Goal: Task Accomplishment & Management: Manage account settings

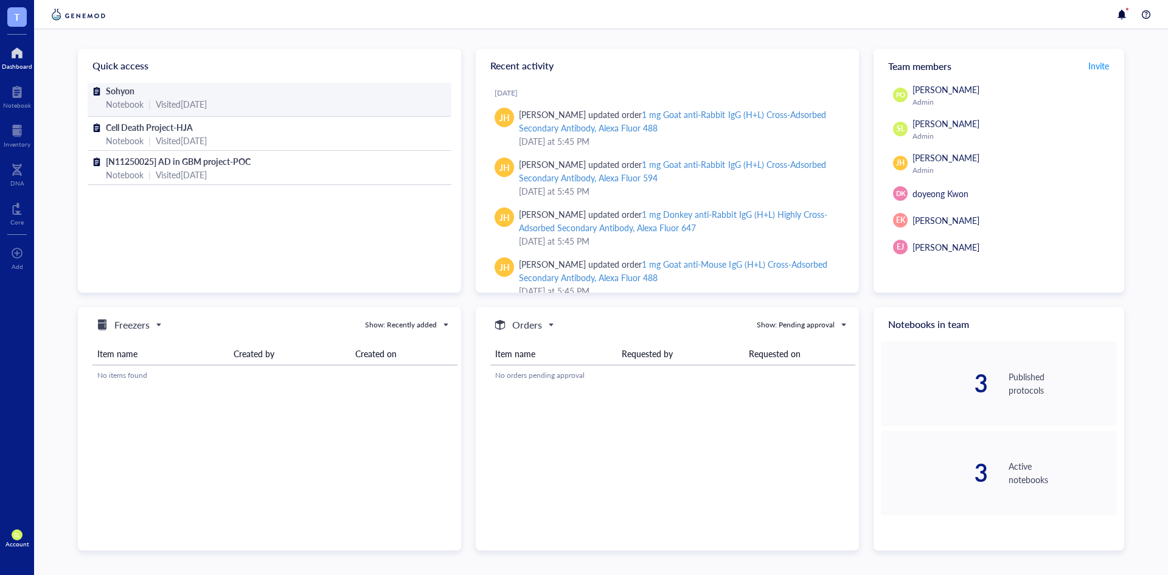
click at [297, 102] on div "Notebook | Visited [DATE]" at bounding box center [269, 103] width 327 height 13
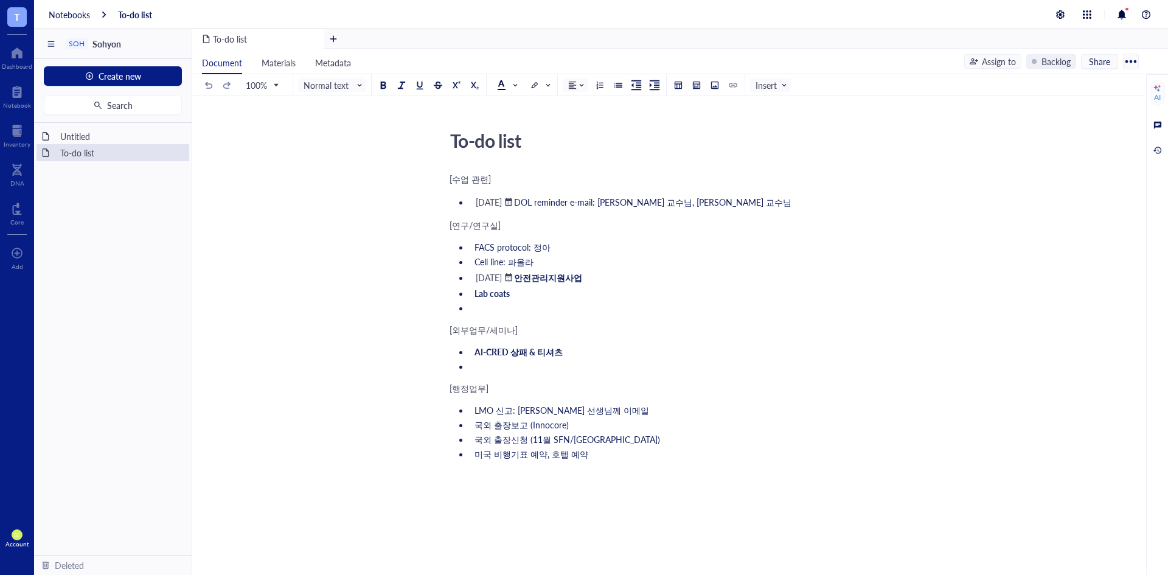
click at [1133, 69] on div at bounding box center [1131, 61] width 19 height 19
click at [615, 315] on ul "FACS protocol: 정아 Cell line: 파올라 ﻿ [DATE] ﻿ 안전관리지원사업 Lab coats ﻿" at bounding box center [666, 278] width 433 height 78
drag, startPoint x: 647, startPoint y: 278, endPoint x: 458, endPoint y: 280, distance: 188.7
click at [458, 280] on ul "FACS protocol: 정아 Cell line: 파올라 ﻿ [DATE] ﻿ 안전관리지원사업 Lab coats ﻿" at bounding box center [666, 278] width 433 height 78
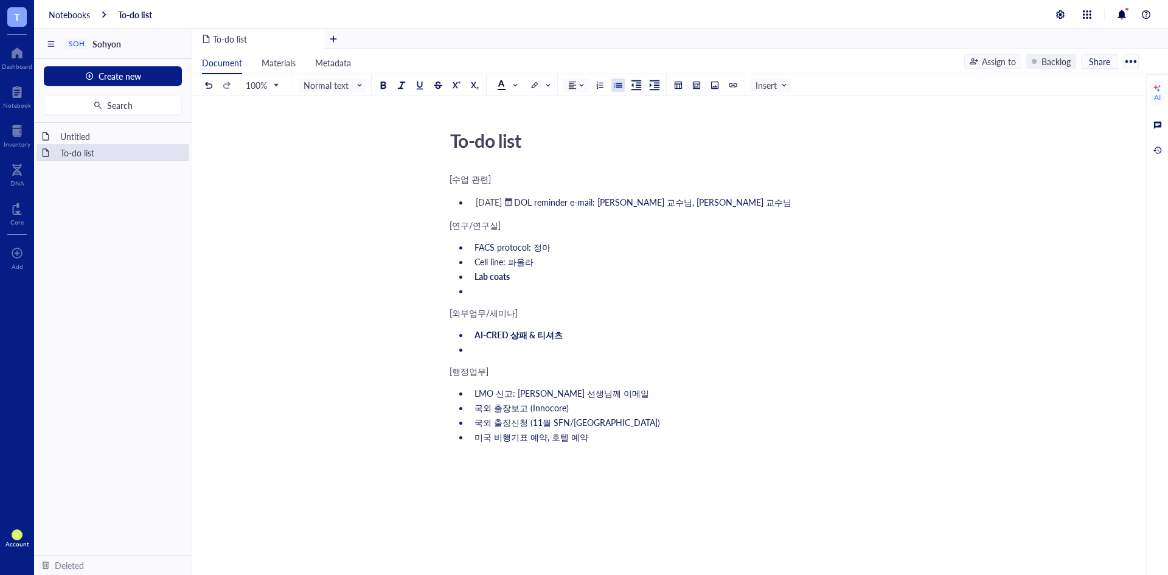
click at [570, 340] on li "AI-CRED 상패 & 티셔츠" at bounding box center [676, 335] width 413 height 12
click at [528, 401] on ul "LMO 신고: [PERSON_NAME] 선생님께 이메일 국외 출장보고 (Innocore) 국외 출장신청 (11월 SFN/WFNOS) 미국 비행…" at bounding box center [666, 415] width 433 height 61
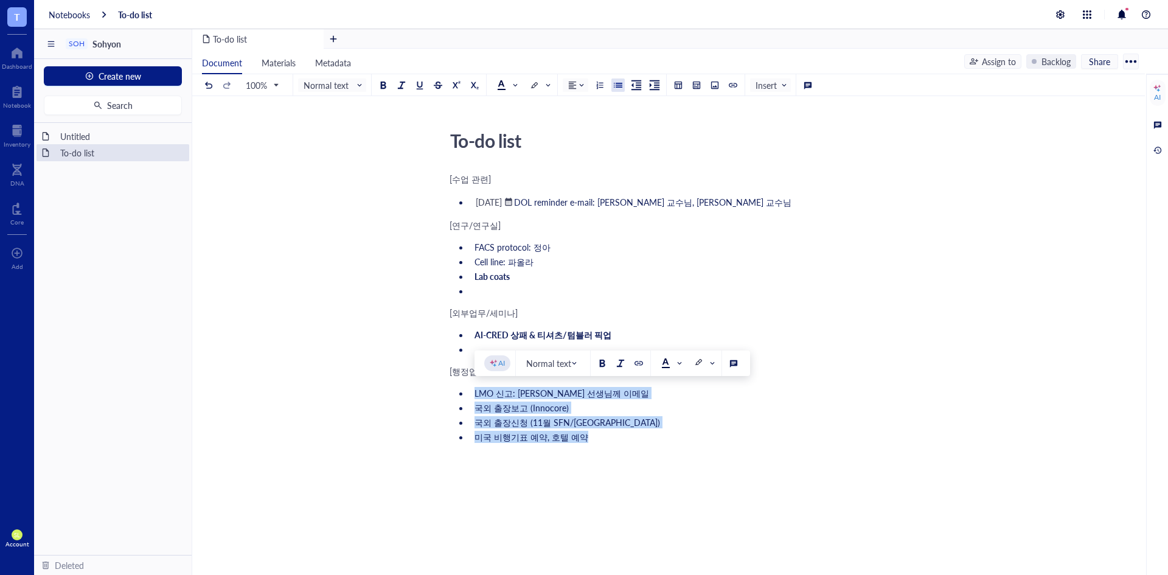
click at [528, 401] on ul "LMO 신고: [PERSON_NAME] 선생님께 이메일 국외 출장보고 (Innocore) 국외 출장신청 (11월 SFN/WFNOS) 미국 비행…" at bounding box center [666, 415] width 433 height 61
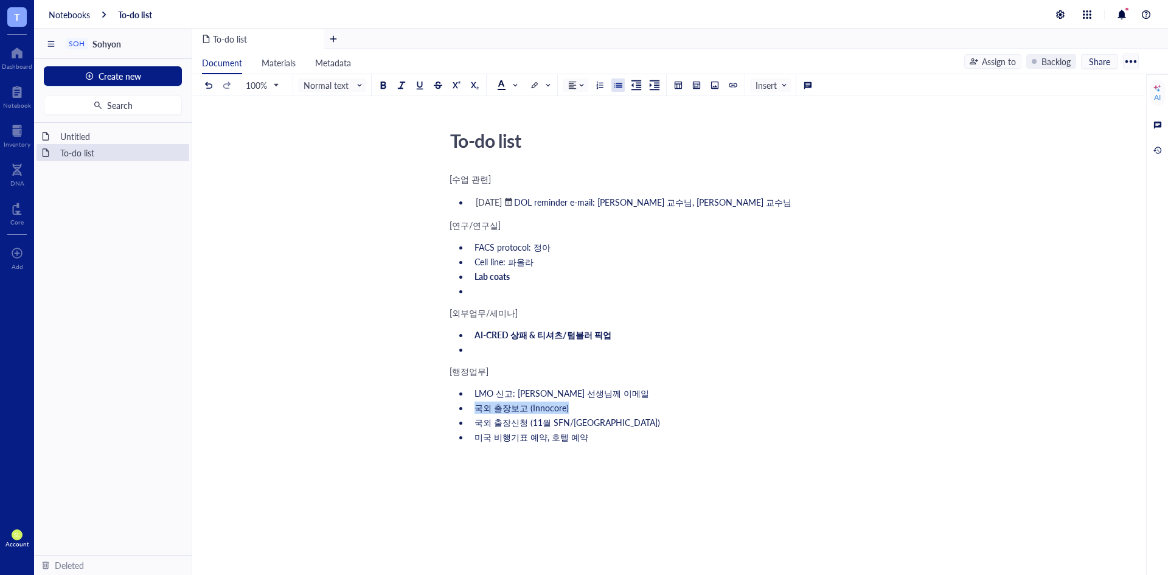
drag, startPoint x: 579, startPoint y: 405, endPoint x: 441, endPoint y: 402, distance: 137.6
click at [441, 402] on div "To-do list To-do list [수업 관련] ﻿ [DATE] ﻿ DOL reminder e-mail: [PERSON_NAME] 교수님…" at bounding box center [666, 405] width 948 height 561
click at [513, 200] on div at bounding box center [508, 202] width 9 height 9
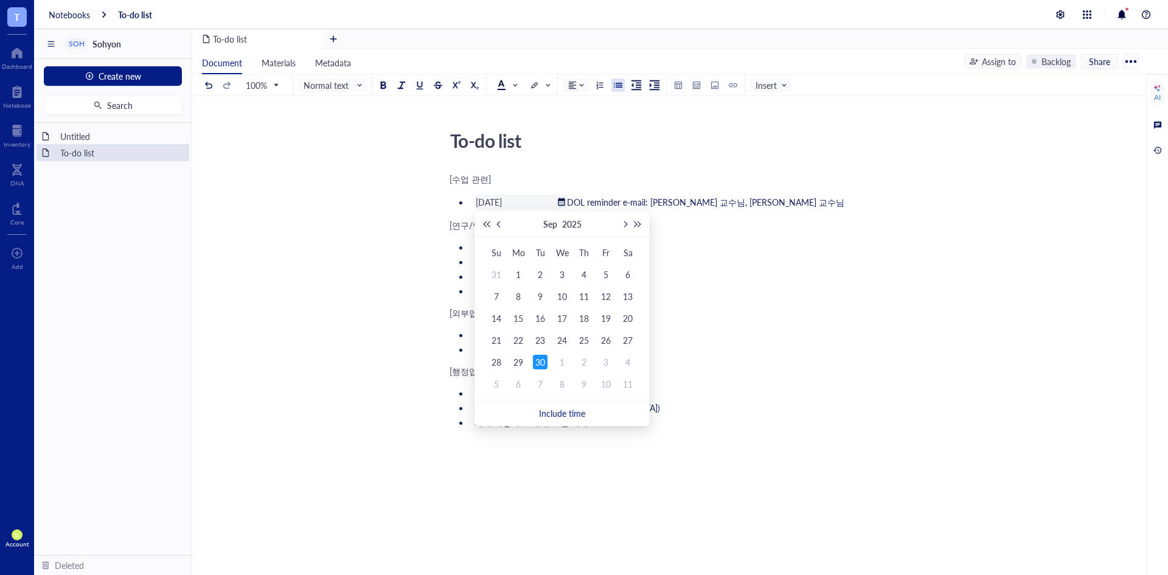
click at [619, 220] on button "Next month (PageDown)" at bounding box center [624, 224] width 13 height 24
type input "[DATE]"
click at [538, 296] on div "7" at bounding box center [540, 296] width 15 height 15
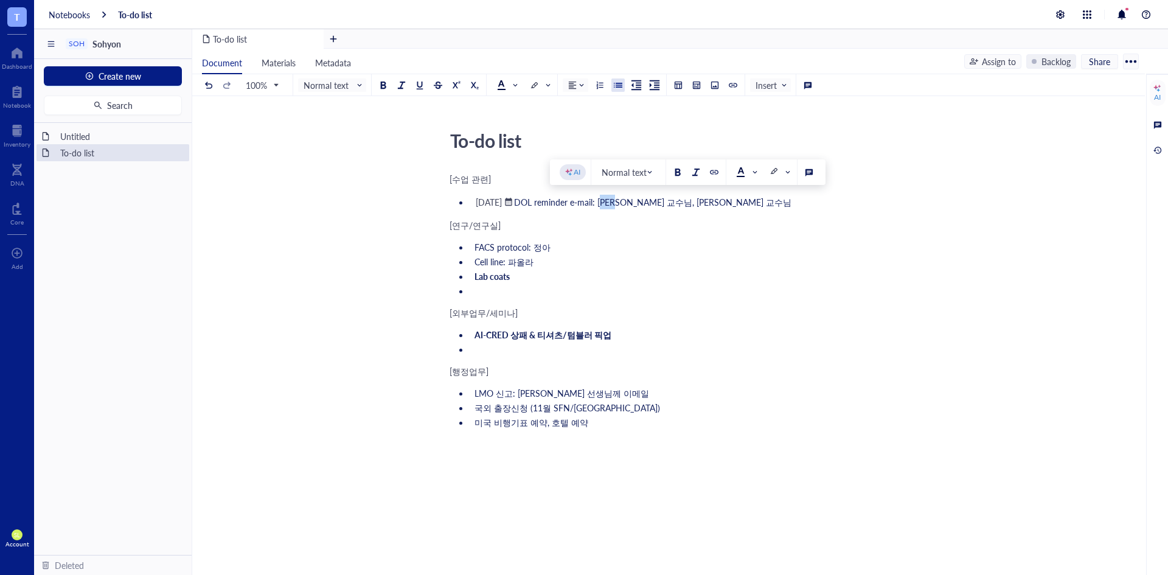
drag, startPoint x: 634, startPoint y: 204, endPoint x: 659, endPoint y: 204, distance: 25.0
click at [659, 204] on span "DOL reminder e-mail: [PERSON_NAME] 교수님, [PERSON_NAME] 교수님" at bounding box center [653, 202] width 278 height 12
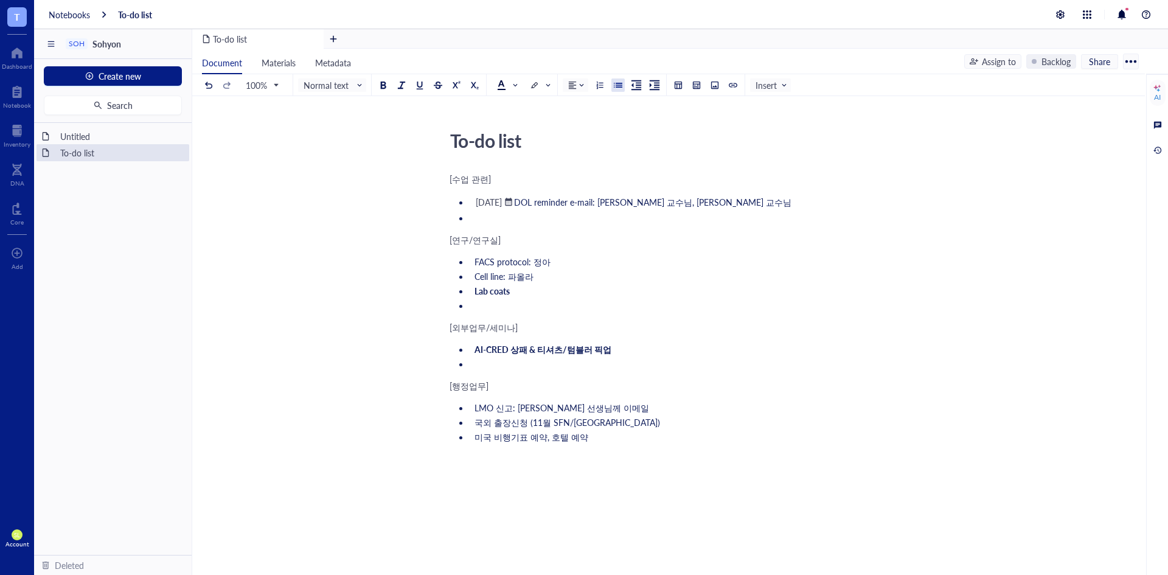
click at [652, 202] on span "DOL reminder e-mail: [PERSON_NAME] 교수님, [PERSON_NAME] 교수님" at bounding box center [653, 202] width 278 height 12
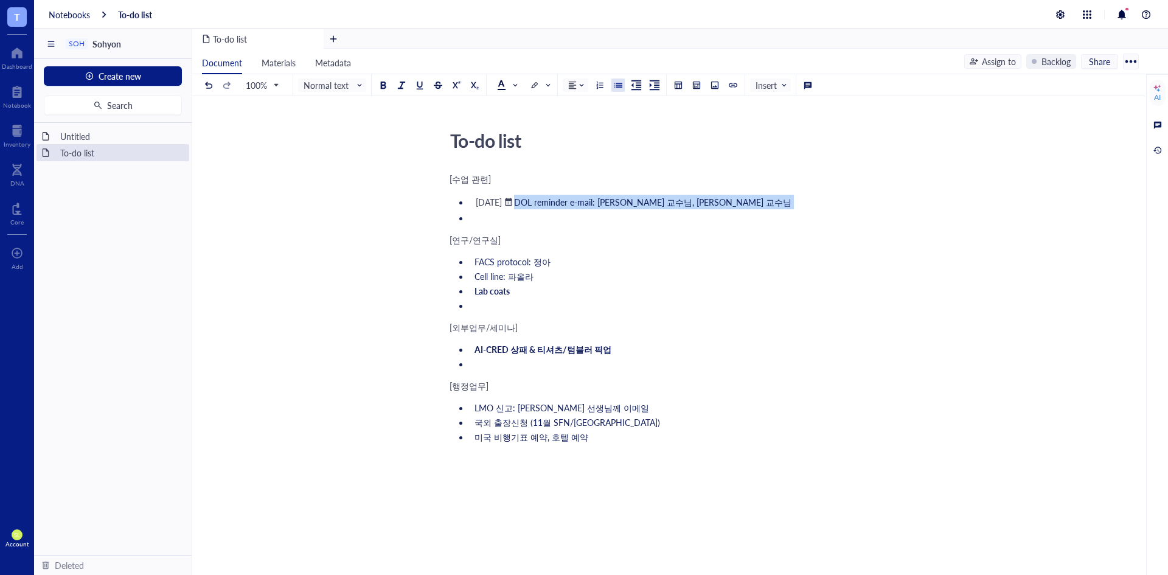
click at [652, 202] on span "DOL reminder e-mail: [PERSON_NAME] 교수님, [PERSON_NAME] 교수님" at bounding box center [653, 202] width 278 height 12
copy li "﻿ [DATE] ﻿ DOL reminder e-mail: [PERSON_NAME] 교수님, [PERSON_NAME] 교수님"
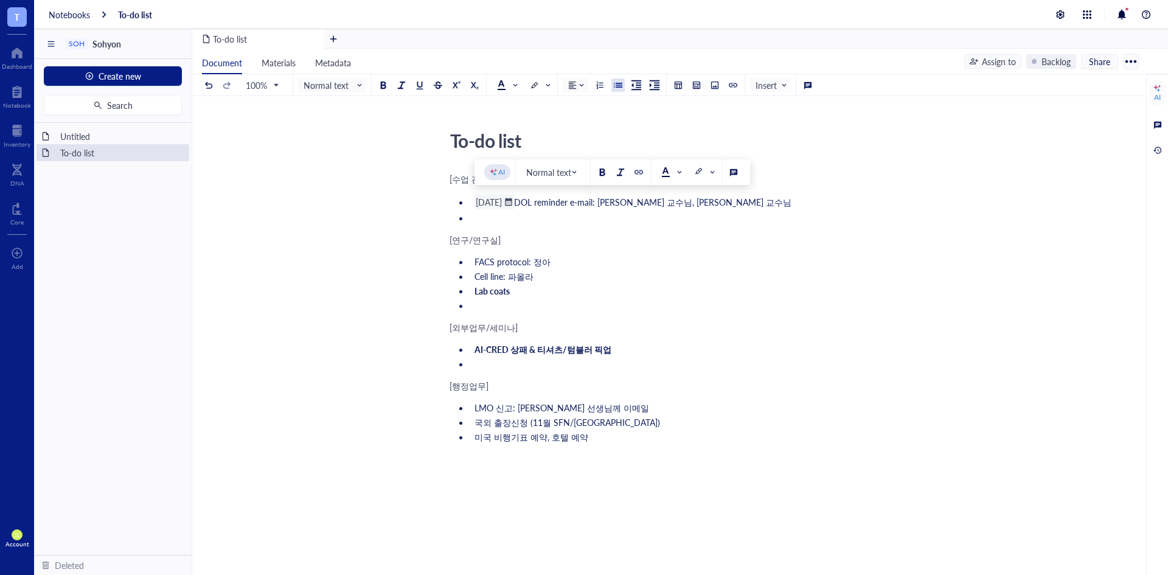
click at [574, 218] on li "﻿" at bounding box center [676, 218] width 413 height 12
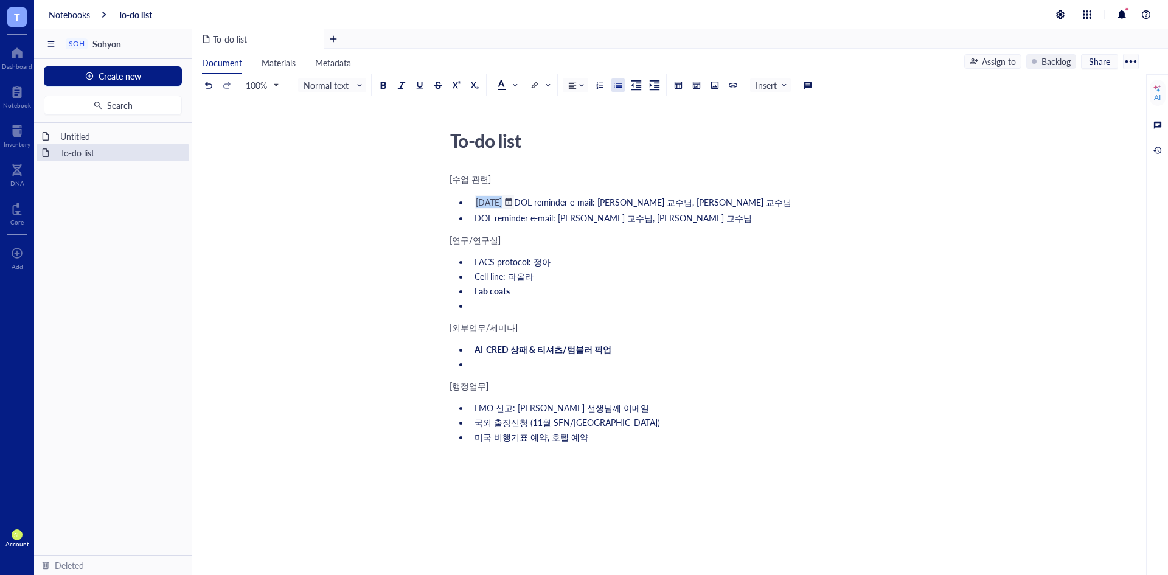
drag, startPoint x: 472, startPoint y: 205, endPoint x: 548, endPoint y: 208, distance: 76.1
click at [548, 208] on li "﻿ [DATE] ﻿ DOL reminder e-mail: [PERSON_NAME] 교수님, [PERSON_NAME] 교수님" at bounding box center [676, 202] width 413 height 15
copy li "﻿ [DATE]"
drag, startPoint x: 474, startPoint y: 220, endPoint x: 664, endPoint y: 222, distance: 189.9
click at [664, 222] on li "DOL reminder e-mail: [PERSON_NAME] 교수님, [PERSON_NAME] 교수님" at bounding box center [676, 218] width 413 height 12
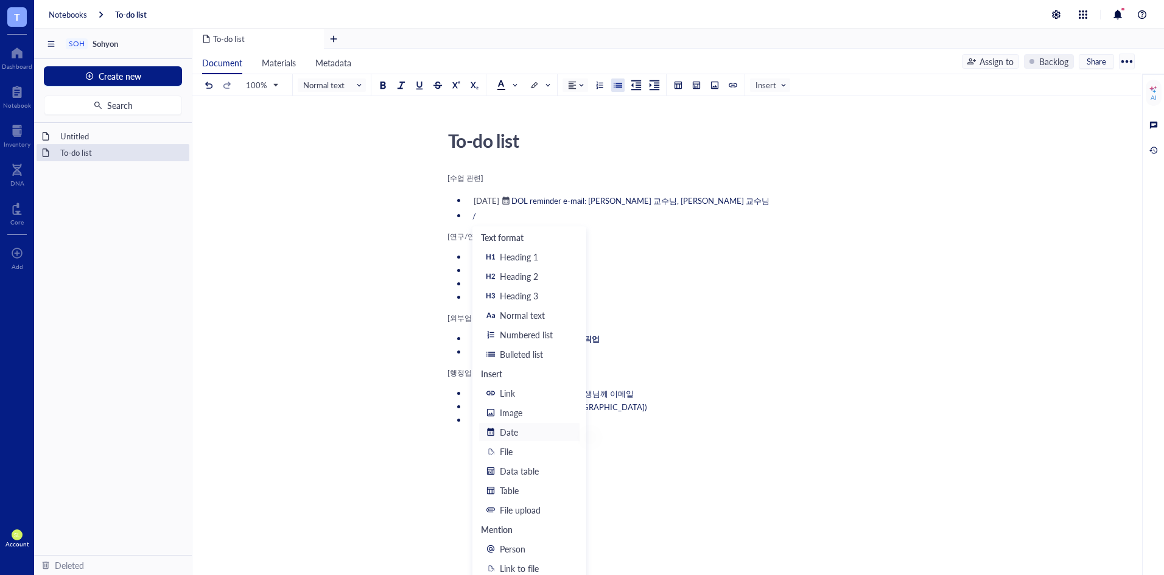
click at [534, 436] on div "Date" at bounding box center [536, 431] width 72 height 13
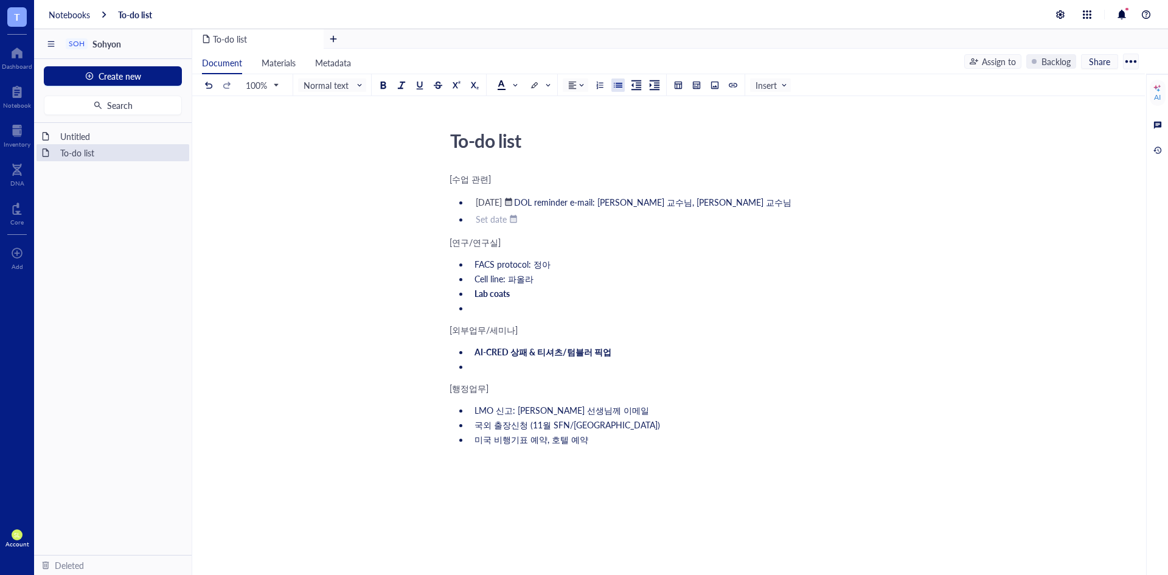
click at [510, 218] on div at bounding box center [513, 219] width 9 height 9
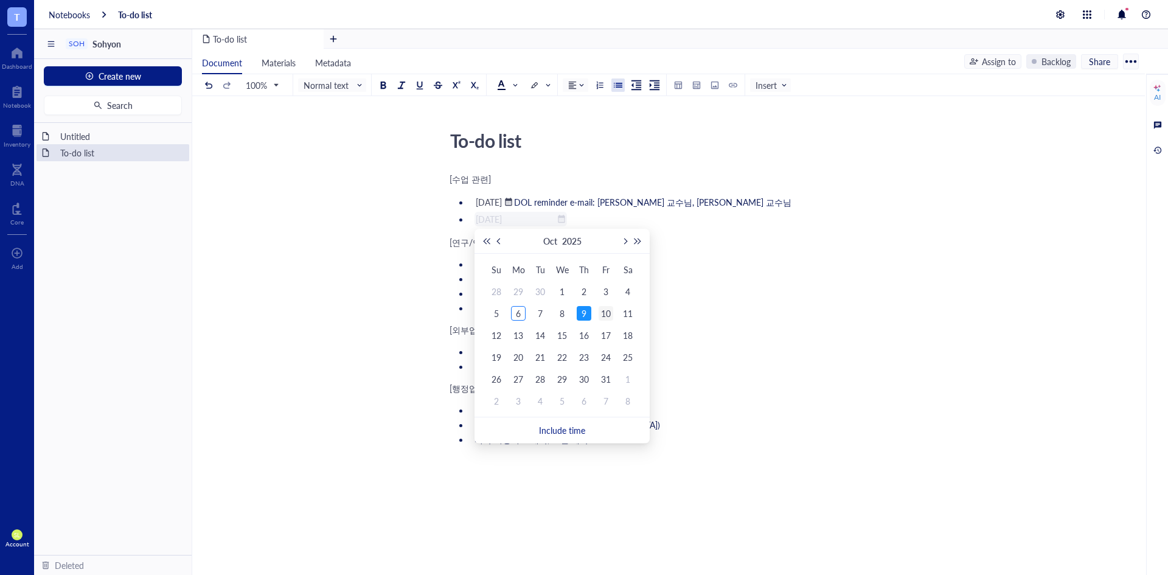
type input "[DATE]"
click at [602, 312] on div "10" at bounding box center [606, 313] width 15 height 15
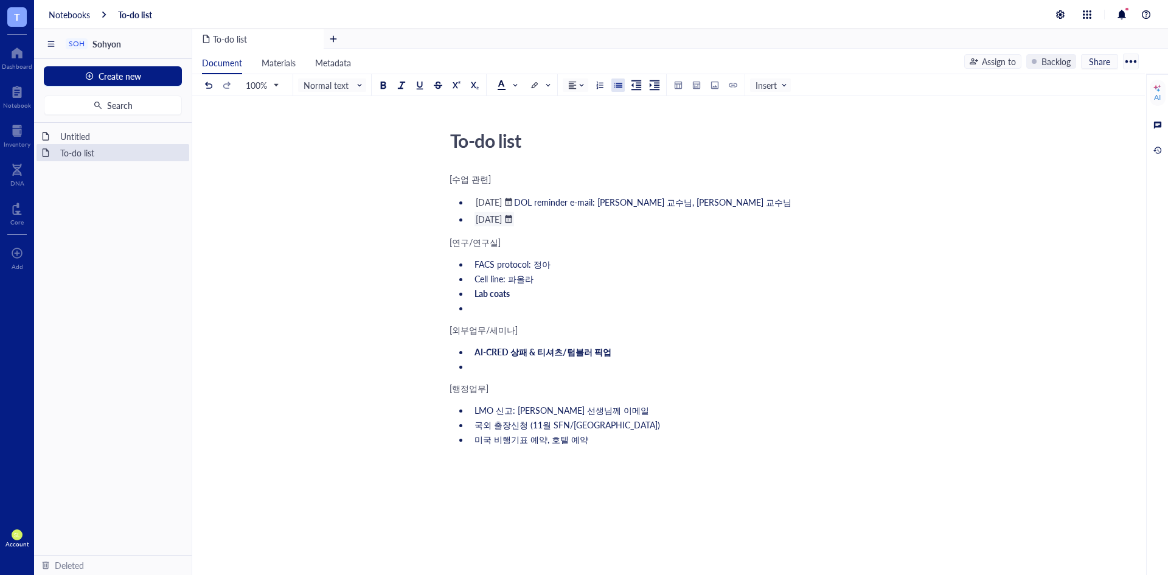
click at [598, 220] on li "﻿ [DATE] ﻿ ﻿" at bounding box center [676, 219] width 413 height 15
click at [599, 213] on li "﻿ [DATE] ﻿ ﻿" at bounding box center [676, 219] width 413 height 15
click at [578, 218] on li "﻿ [DATE] ﻿ ﻿" at bounding box center [676, 219] width 413 height 15
click at [575, 219] on li "﻿ [DATE] ﻿ ﻿" at bounding box center [676, 219] width 413 height 15
drag, startPoint x: 557, startPoint y: 206, endPoint x: 606, endPoint y: 208, distance: 48.7
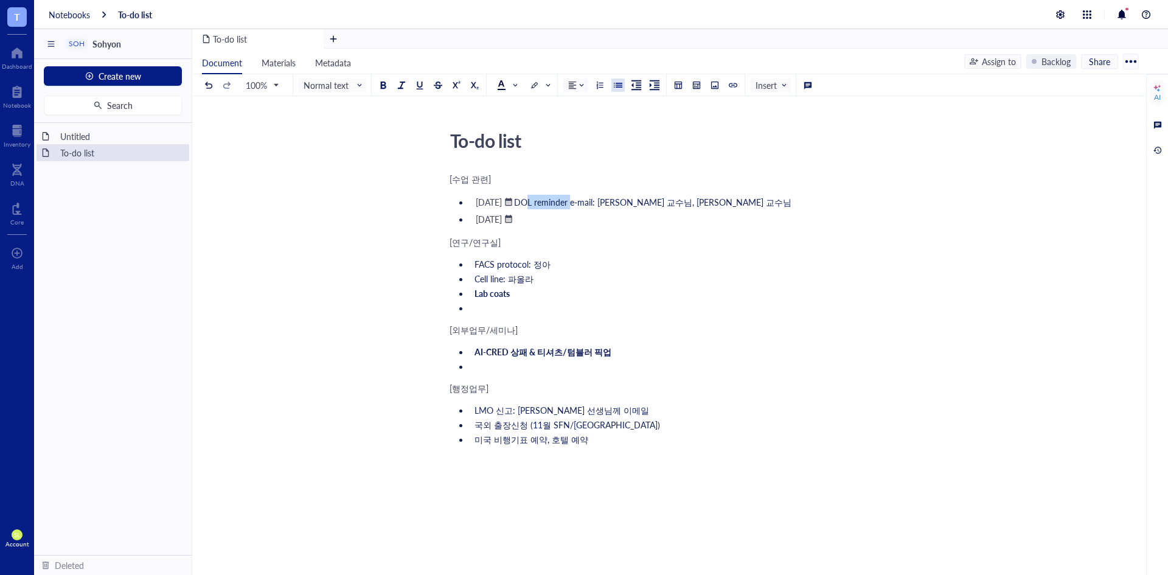
click at [606, 208] on span "DOL reminder e-mail: [PERSON_NAME] 교수님, [PERSON_NAME] 교수님" at bounding box center [653, 202] width 278 height 12
click at [606, 218] on li "﻿ [DATE] ﻿ ﻿" at bounding box center [676, 219] width 413 height 15
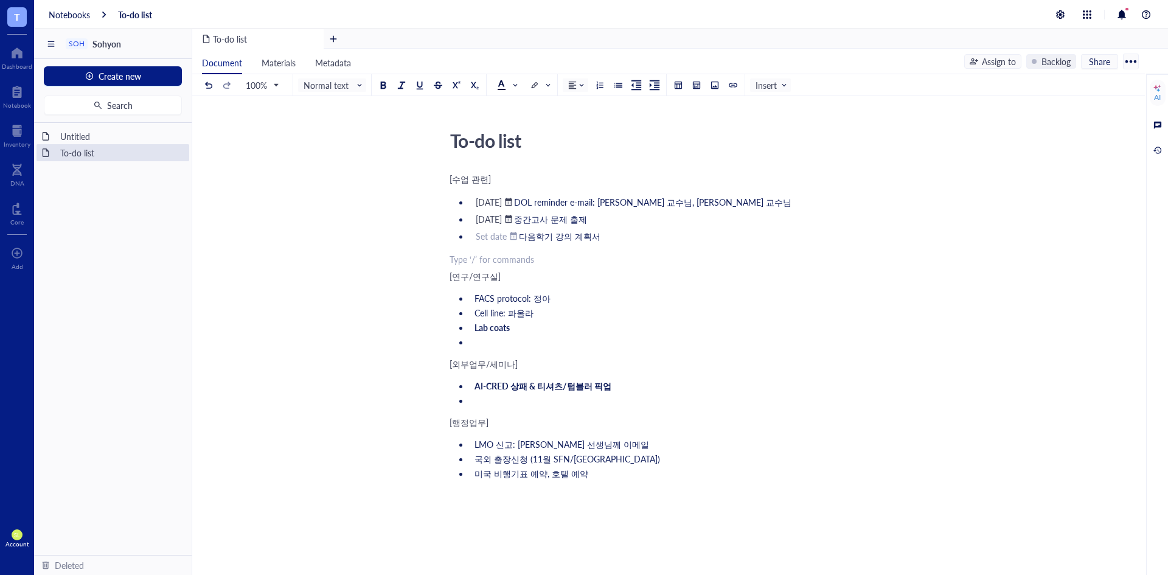
click at [512, 234] on div at bounding box center [513, 236] width 9 height 9
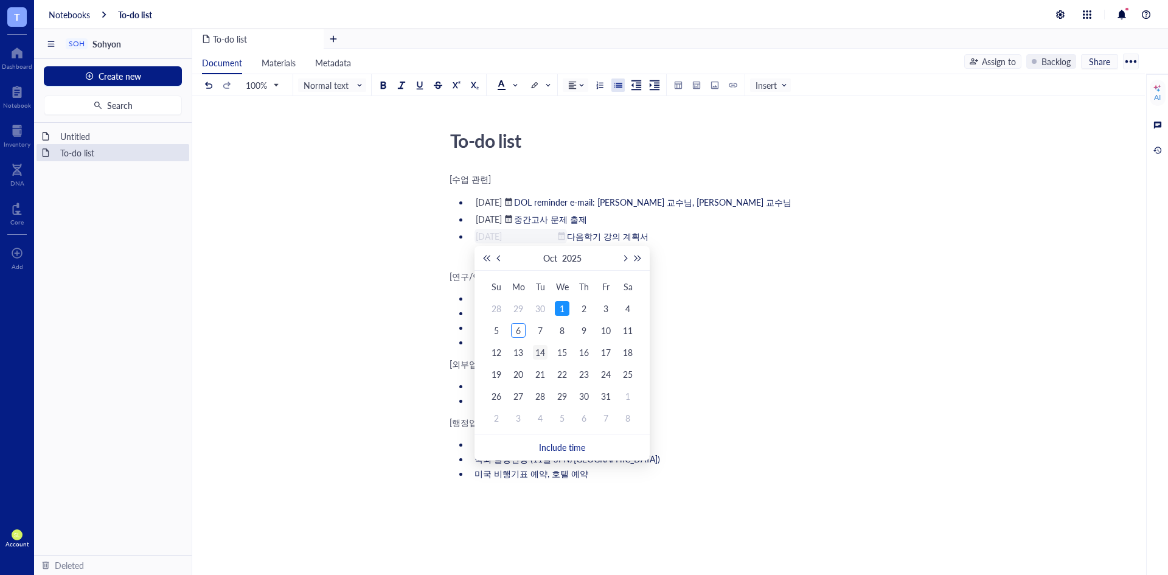
type input "[DATE]"
click at [529, 349] on td "14" at bounding box center [540, 352] width 22 height 22
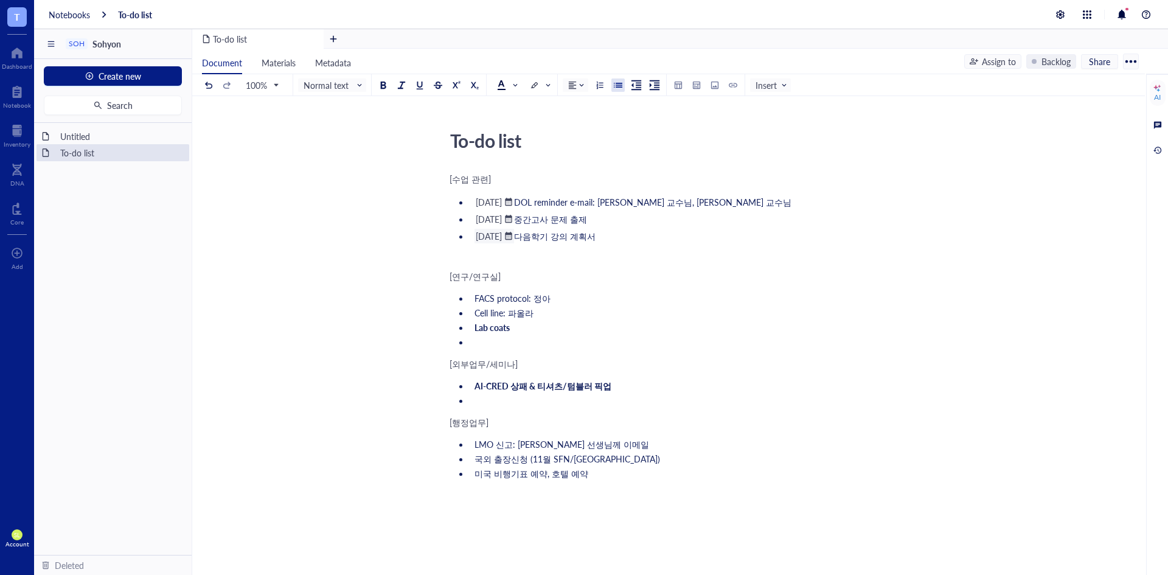
click at [672, 210] on ul "﻿ [DATE] ﻿ DOL reminder e-mail: [PERSON_NAME] 교수님, [PERSON_NAME] 교수님 ﻿ [DATE] ﻿…" at bounding box center [666, 219] width 433 height 54
click at [679, 237] on li "﻿ [DATE] ﻿ 다음학기 강의 계획서" at bounding box center [676, 236] width 413 height 15
click at [669, 282] on div "[수업 관련] ﻿ [DATE] ﻿ DOL reminder e-mail: [PERSON_NAME] 교수님, [PERSON_NAME] 교수님 ﻿ …" at bounding box center [666, 446] width 433 height 553
click at [655, 326] on li "Lab coats" at bounding box center [676, 327] width 413 height 12
click at [648, 349] on ul "FACS protocol: 정아 Cell line: 파올라 Lab coats ﻿" at bounding box center [666, 320] width 433 height 61
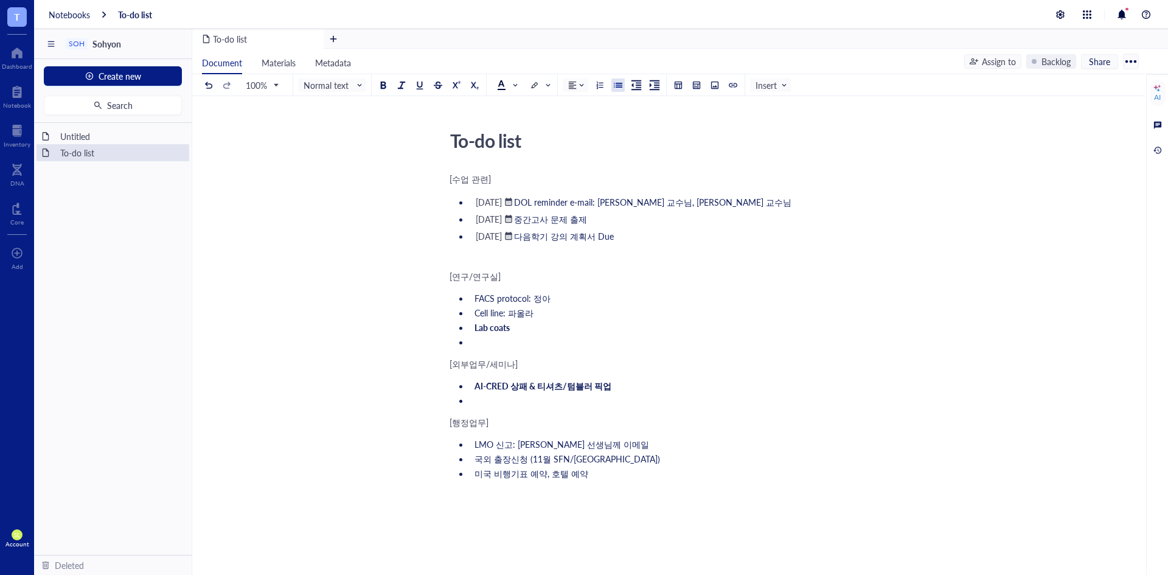
click at [646, 457] on li "국외 출장신청 (11월 SFN/[GEOGRAPHIC_DATA])" at bounding box center [676, 459] width 413 height 12
click at [555, 398] on li "﻿" at bounding box center [676, 400] width 413 height 12
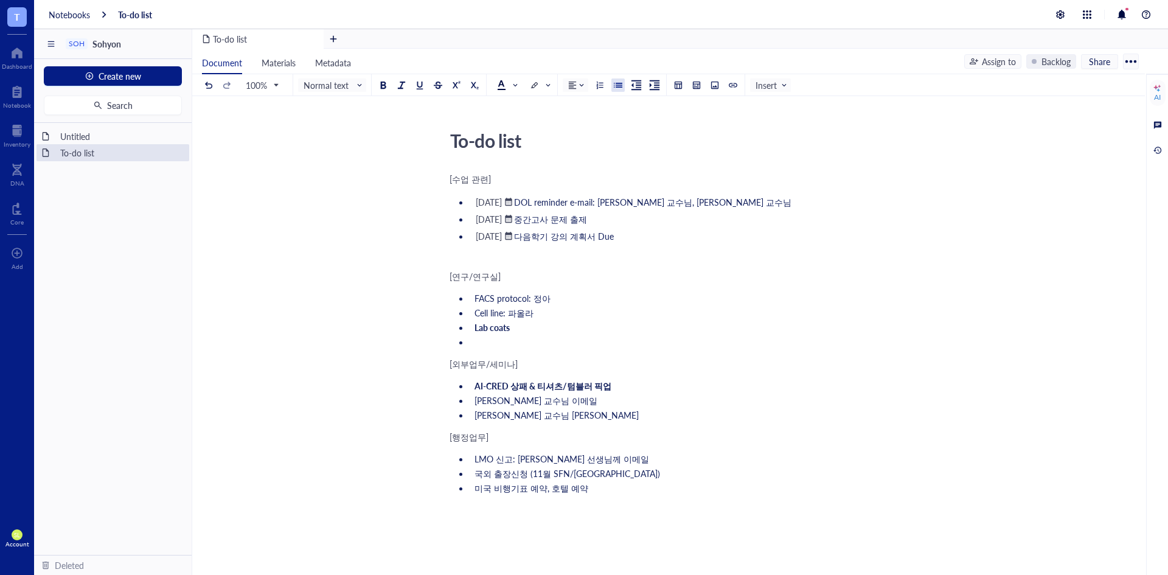
click at [590, 494] on li "미국 비행기표 예약, 호텔 예약" at bounding box center [676, 488] width 413 height 12
